Goal: Transaction & Acquisition: Purchase product/service

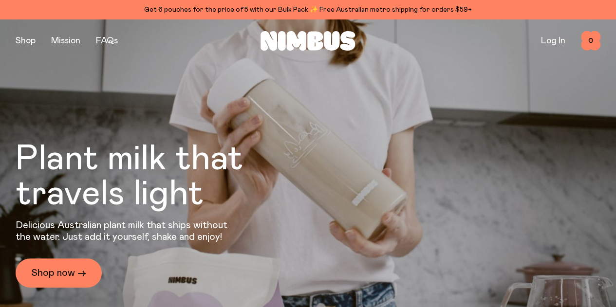
click at [113, 40] on link "FAQs" at bounding box center [107, 41] width 22 height 9
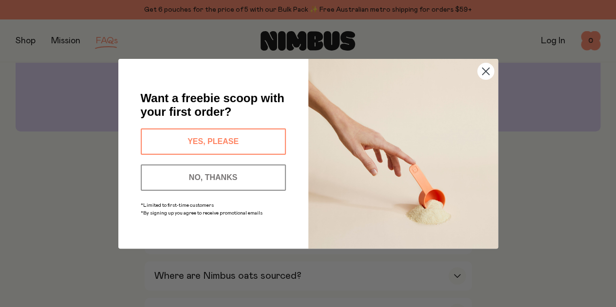
scroll to position [217, 0]
click at [485, 71] on circle "Close dialog" at bounding box center [486, 71] width 16 height 16
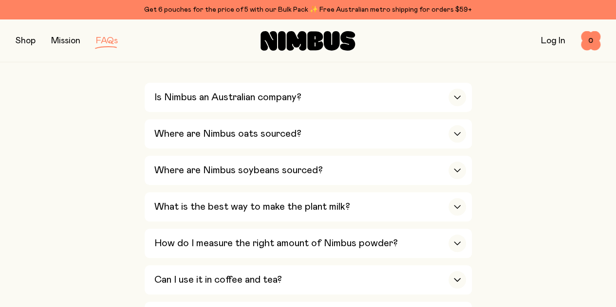
scroll to position [357, 0]
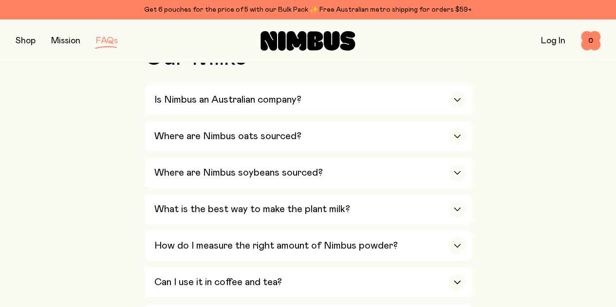
click at [459, 208] on icon "button" at bounding box center [458, 210] width 8 height 4
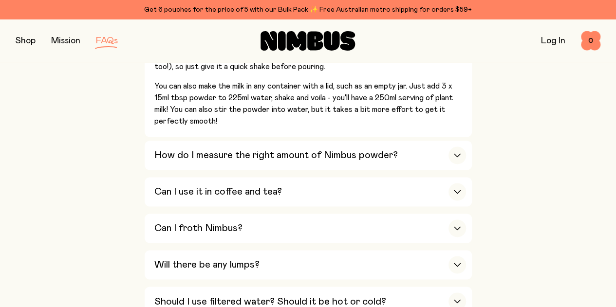
scroll to position [622, 0]
click at [458, 190] on icon "button" at bounding box center [458, 191] width 6 height 3
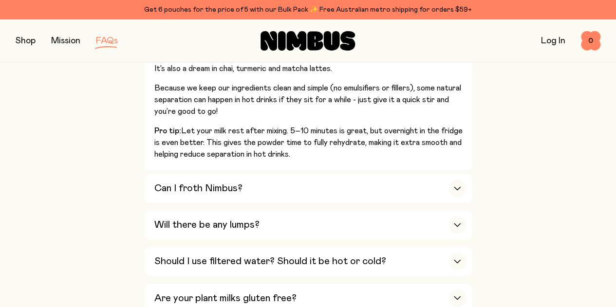
scroll to position [653, 0]
click at [458, 224] on icon "button" at bounding box center [458, 226] width 8 height 4
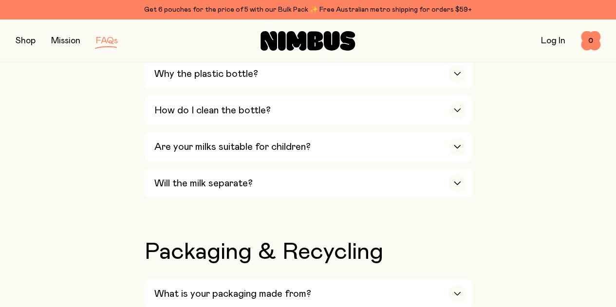
scroll to position [985, 0]
click at [34, 42] on button "button" at bounding box center [26, 41] width 20 height 14
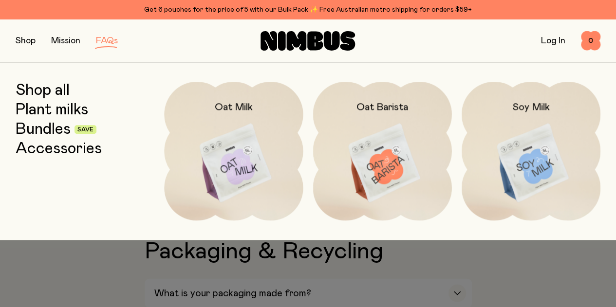
click at [539, 168] on img at bounding box center [531, 163] width 139 height 163
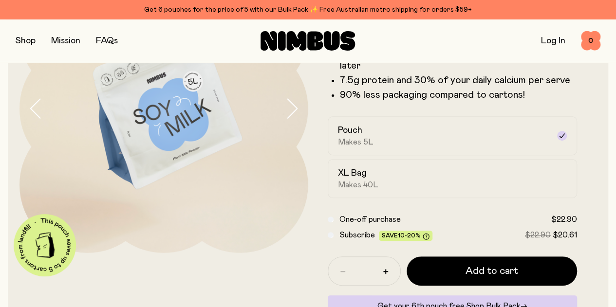
scroll to position [118, 0]
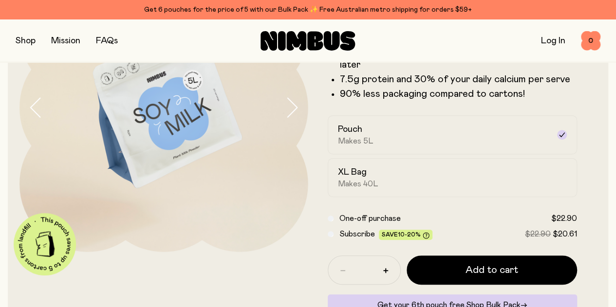
click at [558, 139] on icon at bounding box center [562, 135] width 8 height 8
click at [586, 178] on form "Soy Milk A smooth and creamy blend made with all-natural, protein-packed soy be…" at bounding box center [452, 150] width 289 height 374
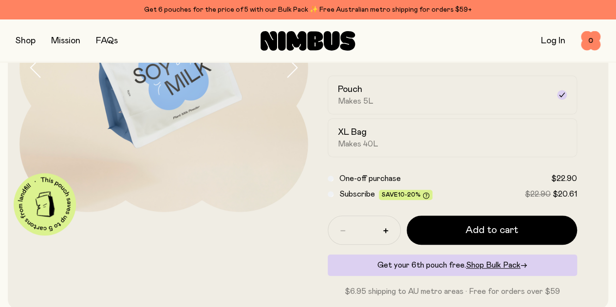
scroll to position [163, 0]
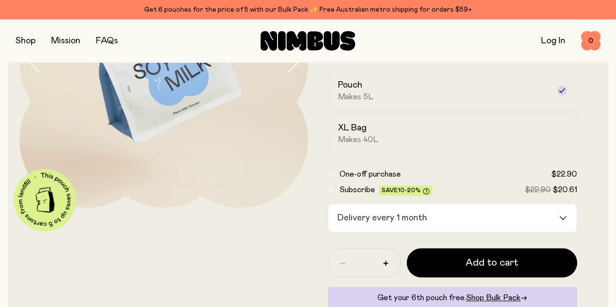
click at [372, 140] on label "XL Bag Makes 40L" at bounding box center [453, 133] width 250 height 39
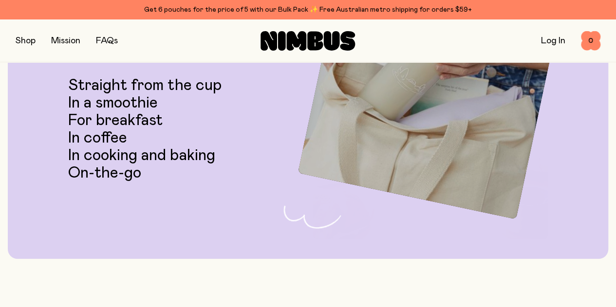
scroll to position [1818, 0]
